Goal: Book appointment/travel/reservation

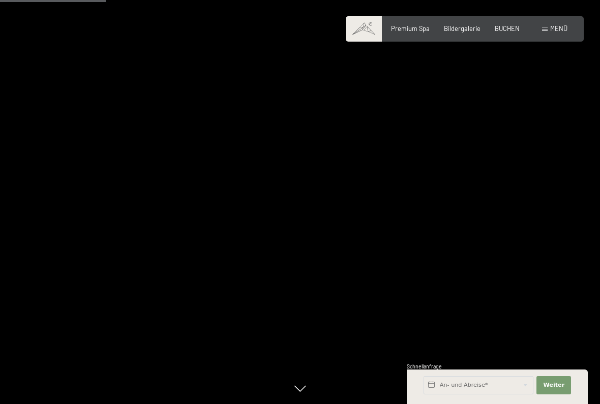
scroll to position [1034, 0]
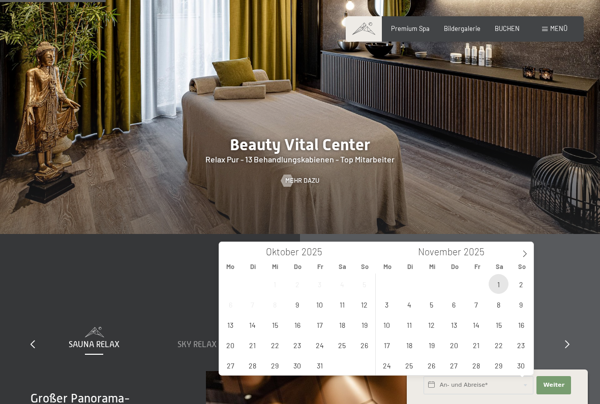
click at [508, 287] on span "1" at bounding box center [498, 284] width 20 height 20
click at [530, 283] on span "2" at bounding box center [521, 284] width 20 height 20
type input "Sa. 01.11.2025 - So. 02.11.2025"
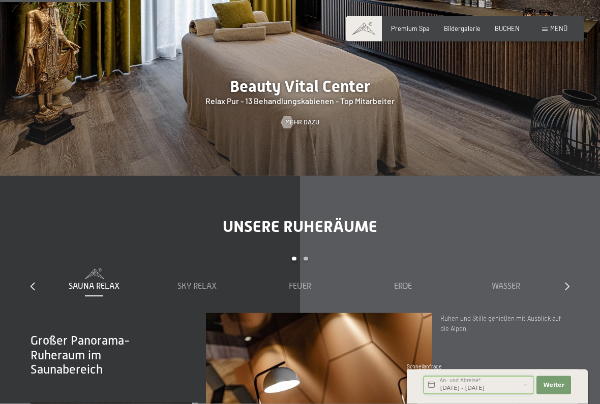
scroll to position [1095, 0]
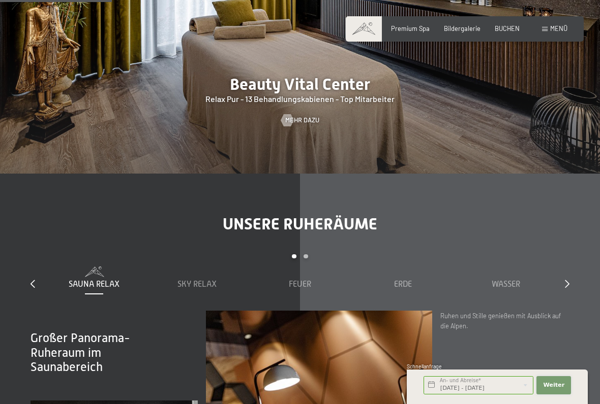
click at [566, 379] on button "Weiter Adressfelder ausblenden" at bounding box center [553, 386] width 35 height 18
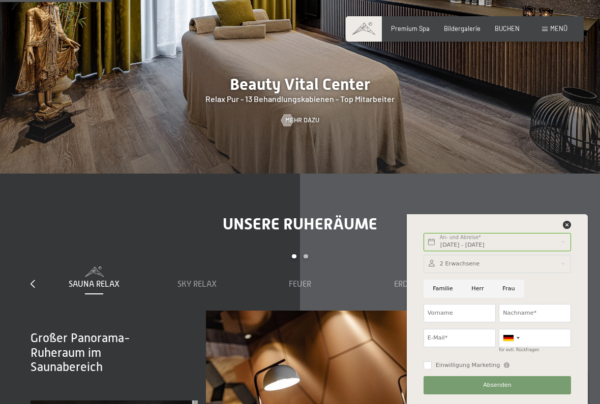
click at [584, 214] on div "Unsere Ruheräume slide 1 to 5 of 7 Sauna Relax Sky Relax Feuer Erde Wasser Luft…" at bounding box center [300, 375] width 600 height 323
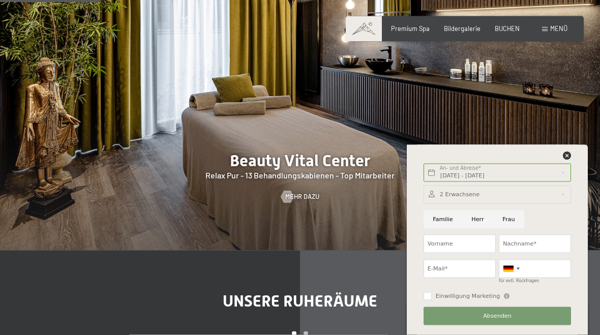
scroll to position [943, 0]
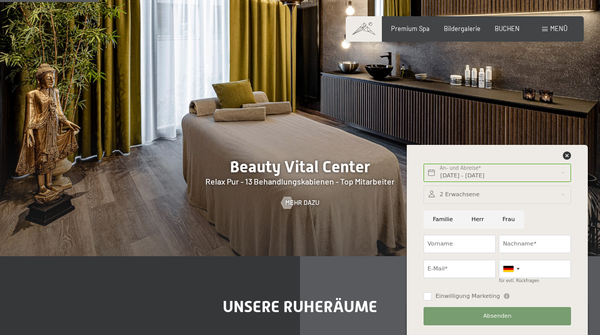
click at [553, 27] on span "Menü" at bounding box center [558, 28] width 17 height 8
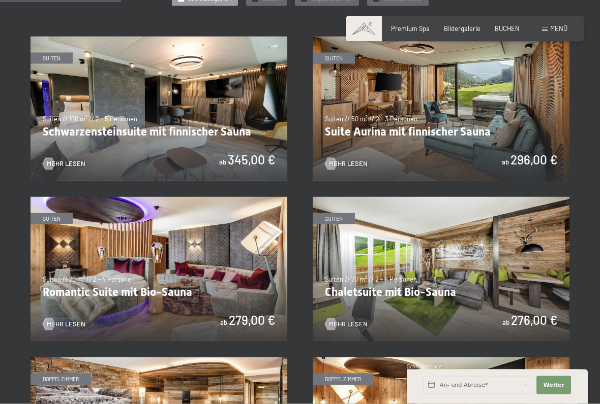
scroll to position [507, 0]
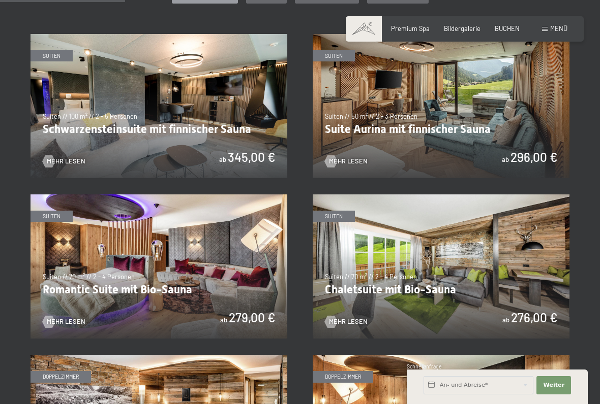
click at [111, 279] on img at bounding box center [158, 267] width 257 height 144
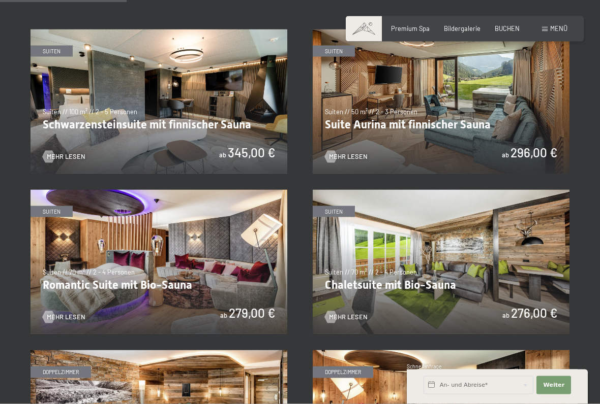
scroll to position [512, 0]
click at [547, 121] on img at bounding box center [440, 101] width 257 height 144
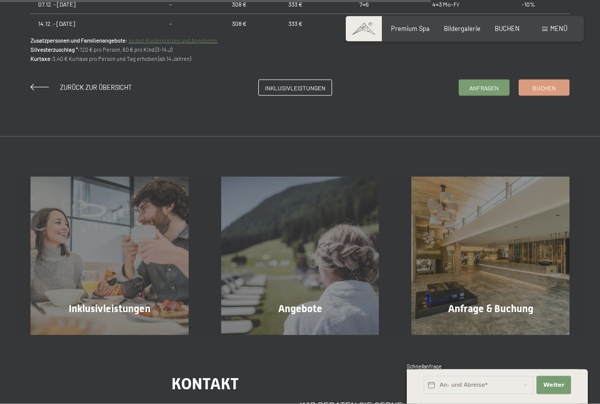
scroll to position [812, 0]
click at [499, 334] on input "text" at bounding box center [478, 386] width 110 height 18
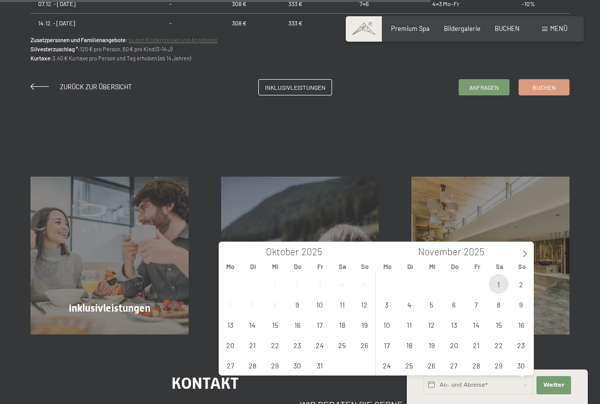
click at [503, 285] on span "1" at bounding box center [498, 284] width 20 height 20
click at [523, 275] on span "2" at bounding box center [521, 284] width 20 height 20
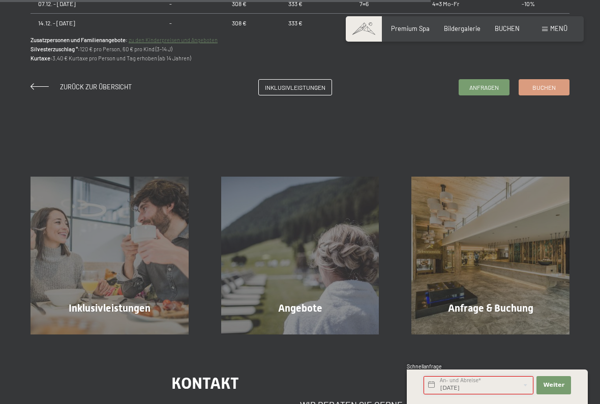
type input "Sa. 01.11.2025 - So. 02.11.2025"
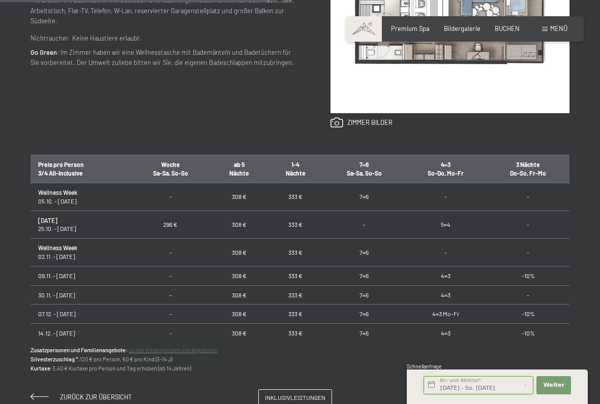
scroll to position [0, 0]
click at [559, 334] on span "Weiter" at bounding box center [553, 386] width 21 height 8
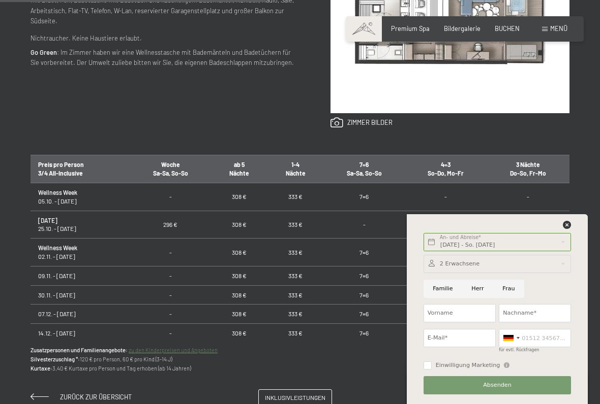
click at [509, 287] on input "Frau" at bounding box center [508, 289] width 31 height 18
radio input "true"
click at [479, 309] on input "Vorname" at bounding box center [459, 313] width 72 height 18
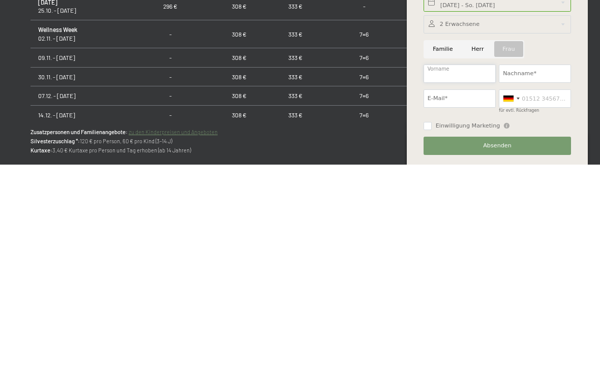
scroll to position [532, 0]
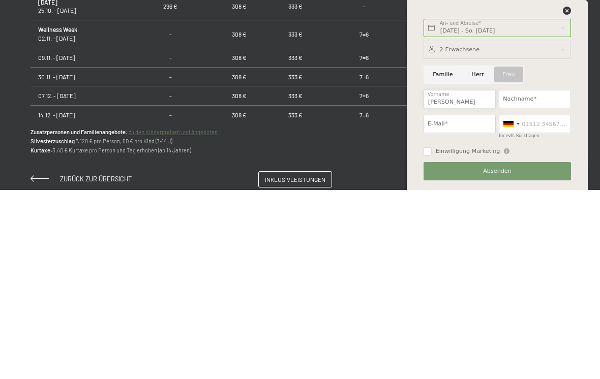
type input "Jasmin"
click at [535, 279] on input "Nachname*" at bounding box center [534, 288] width 72 height 18
type input "Kausz- Salhi"
click at [473, 304] on input "E-Mail*" at bounding box center [459, 313] width 72 height 18
type input "vio.jassy@gmail.com"
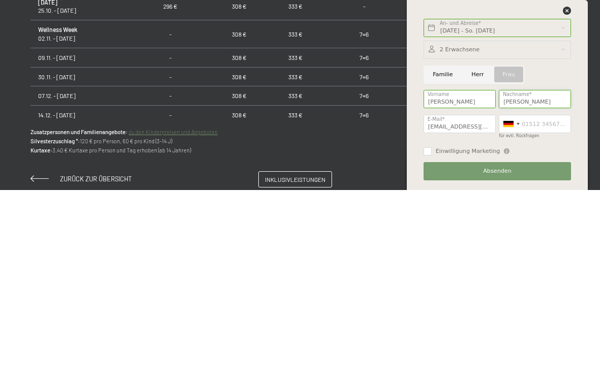
click at [531, 279] on input "Kausz- Salhi" at bounding box center [534, 288] width 72 height 18
click at [515, 304] on div at bounding box center [510, 312] width 23 height 17
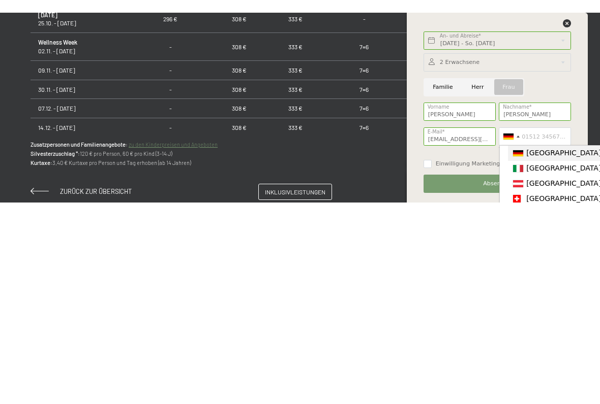
scroll to position [721, 0]
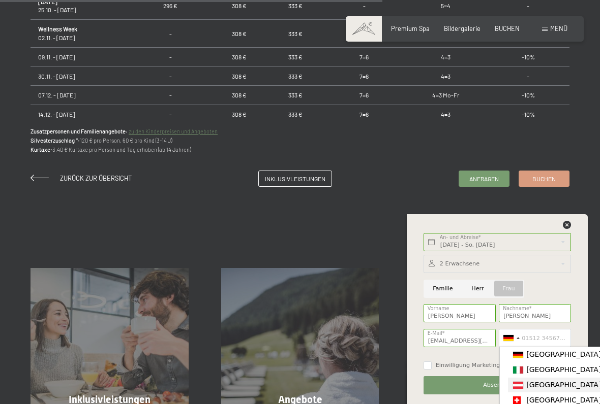
click at [566, 334] on span "[GEOGRAPHIC_DATA] ([GEOGRAPHIC_DATA])" at bounding box center [605, 385] width 158 height 8
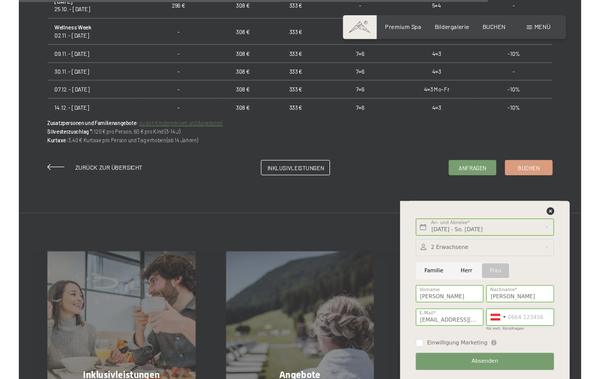
scroll to position [775, 0]
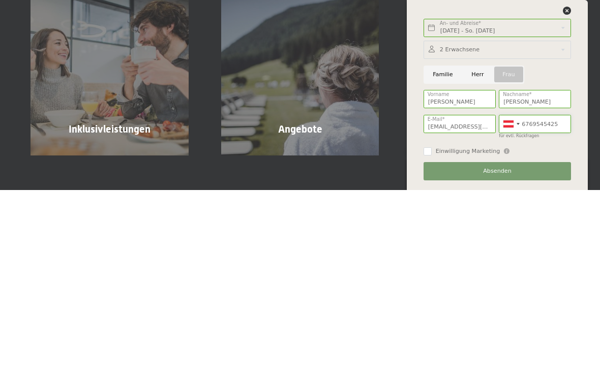
type input "6769545425"
click at [512, 334] on div "Absenden" at bounding box center [497, 360] width 151 height 25
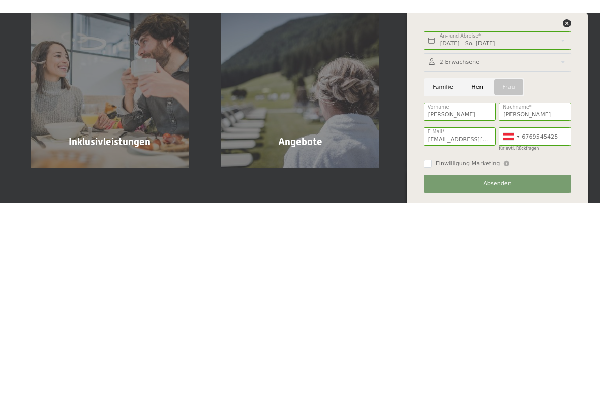
scroll to position [992, 0]
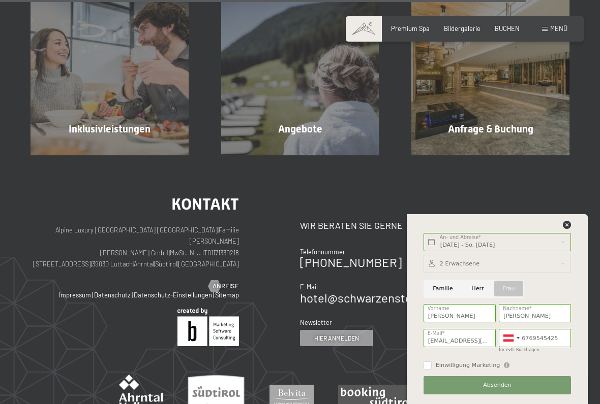
click at [533, 334] on button "Absenden" at bounding box center [496, 386] width 147 height 18
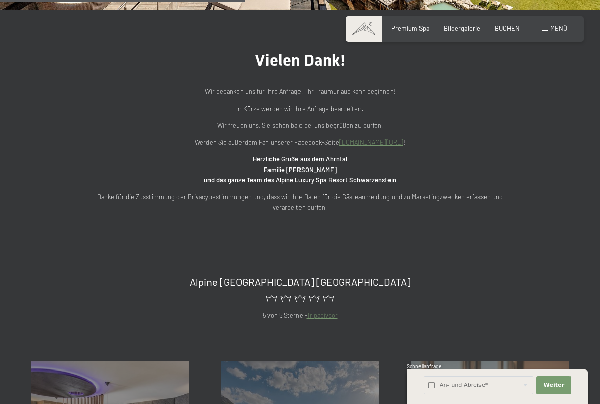
scroll to position [321, 0]
